Goal: Transaction & Acquisition: Purchase product/service

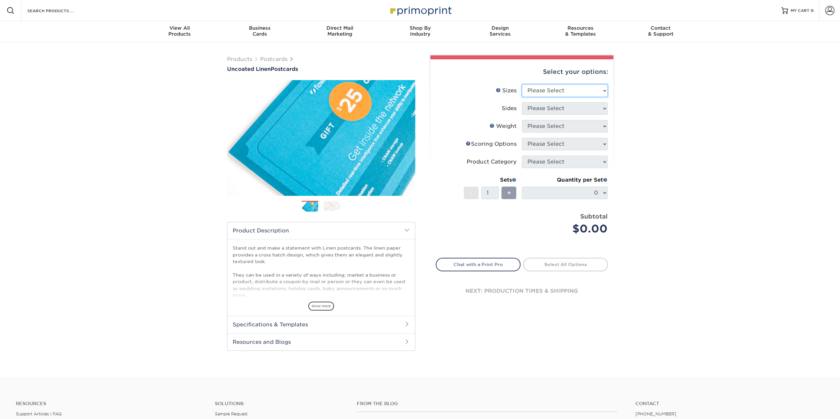
click at [565, 90] on select "Please Select 1.5" x 7" 2" x 6" 2" x 8" 2.12" x 5.5" 2.75" x 4.25" 2.75" x 8.5"…" at bounding box center [565, 90] width 86 height 13
click at [522, 84] on select "Please Select 1.5" x 7" 2" x 6" 2" x 8" 2.12" x 5.5" 2.75" x 4.25" 2.75" x 8.5"…" at bounding box center [565, 90] width 86 height 13
click at [562, 88] on select "Please Select 1.5" x 7" 2" x 6" 2" x 8" 2.12" x 5.5" 2.75" x 4.25" 2.75" x 8.5"…" at bounding box center [565, 90] width 86 height 13
click at [522, 84] on select "Please Select 1.5" x 7" 2" x 6" 2" x 8" 2.12" x 5.5" 2.75" x 4.25" 2.75" x 8.5"…" at bounding box center [565, 90] width 86 height 13
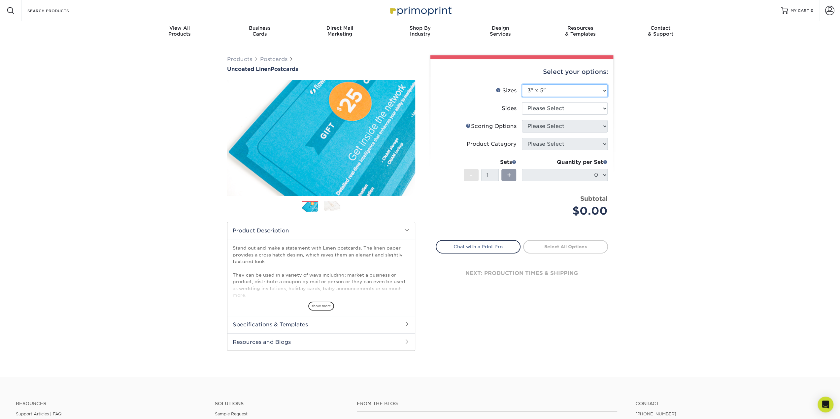
click at [569, 90] on select "Please Select 1.5" x 7" 2" x 6" 2" x 8" 2.12" x 5.5" 2.75" x 4.25" 2.75" x 8.5"…" at bounding box center [565, 90] width 86 height 13
click at [522, 84] on select "Please Select 1.5" x 7" 2" x 6" 2" x 8" 2.12" x 5.5" 2.75" x 4.25" 2.75" x 8.5"…" at bounding box center [565, 90] width 86 height 13
click at [564, 86] on select "Please Select 1.5" x 7" 2" x 6" 2" x 8" 2.12" x 5.5" 2.75" x 4.25" 2.75" x 8.5"…" at bounding box center [565, 90] width 86 height 13
click at [522, 84] on select "Please Select 1.5" x 7" 2" x 6" 2" x 8" 2.12" x 5.5" 2.75" x 4.25" 2.75" x 8.5"…" at bounding box center [565, 90] width 86 height 13
drag, startPoint x: 651, startPoint y: 194, endPoint x: 631, endPoint y: 164, distance: 36.9
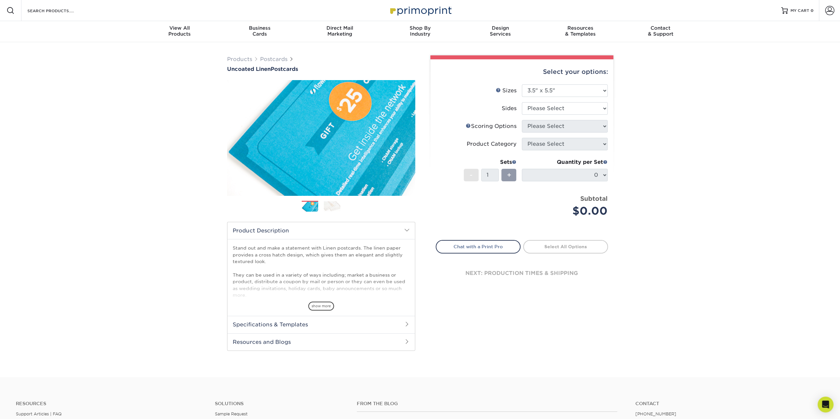
click at [652, 194] on div "Products Postcards Uncoated Linen Postcards Previous Next show more 100" at bounding box center [420, 209] width 840 height 335
click at [571, 88] on select "Please Select 1.5" x 7" 2" x 6" 2" x 8" 2.12" x 5.5" 2.75" x 4.25" 2.75" x 8.5"…" at bounding box center [565, 90] width 86 height 13
click at [522, 84] on select "Please Select 1.5" x 7" 2" x 6" 2" x 8" 2.12" x 5.5" 2.75" x 4.25" 2.75" x 8.5"…" at bounding box center [565, 90] width 86 height 13
click at [651, 171] on div "Products Postcards Uncoated Linen Postcards Previous Next show more 100" at bounding box center [420, 209] width 840 height 335
click at [575, 93] on select "Please Select 1.5" x 7" 2" x 6" 2" x 8" 2.12" x 5.5" 2.75" x 4.25" 2.75" x 8.5"…" at bounding box center [565, 90] width 86 height 13
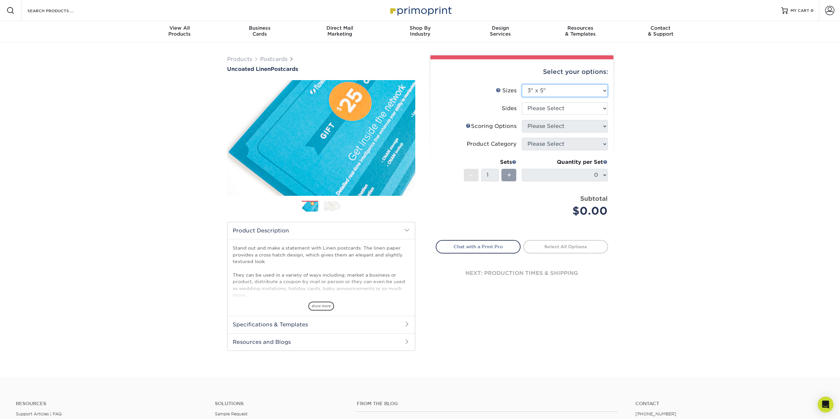
select select "3.50x5.00"
click at [522, 84] on select "Please Select 1.5" x 7" 2" x 6" 2" x 8" 2.12" x 5.5" 2.75" x 4.25" 2.75" x 8.5"…" at bounding box center [565, 90] width 86 height 13
